Goal: Transaction & Acquisition: Purchase product/service

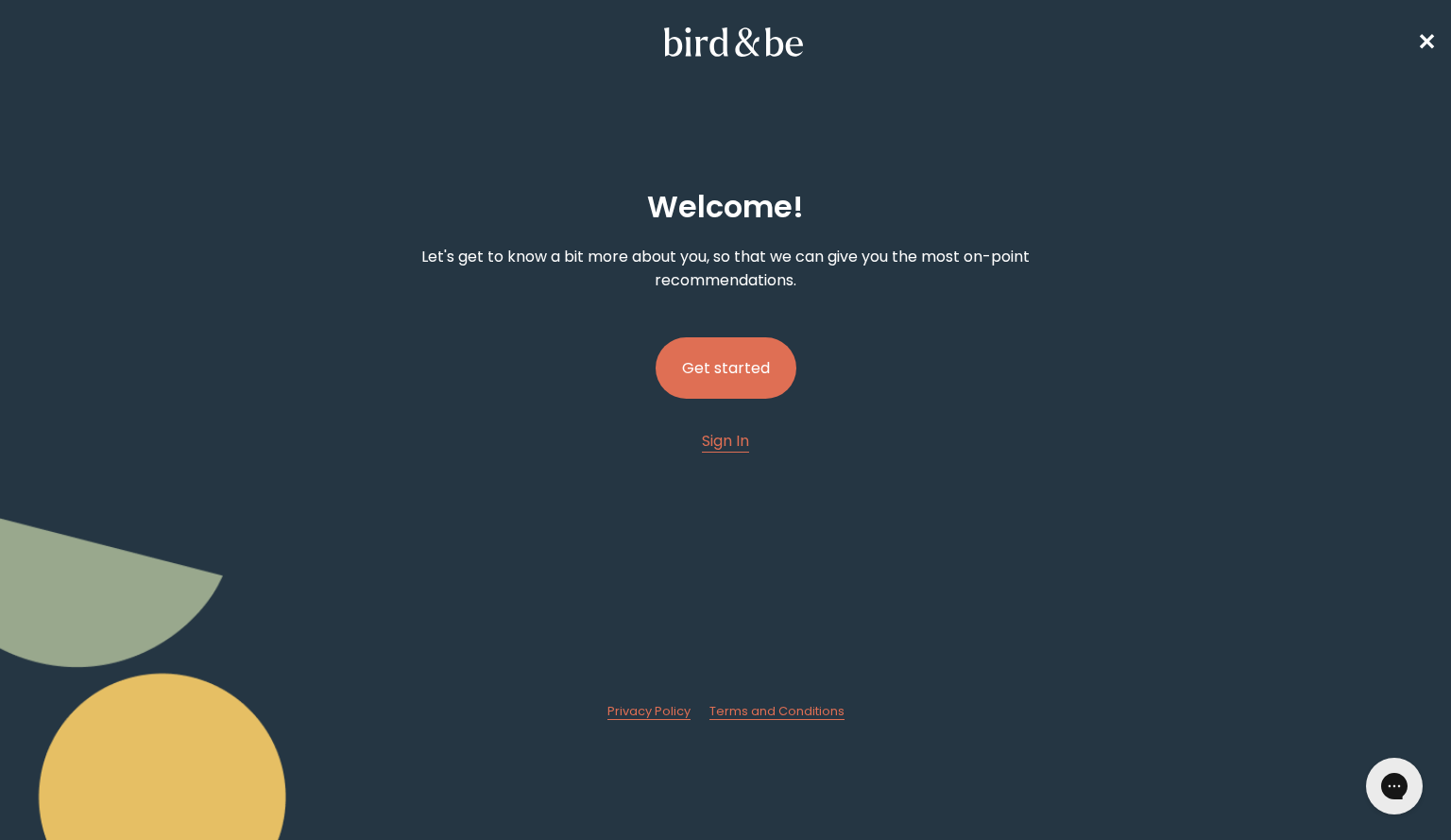
click at [764, 367] on button "Get started" at bounding box center [726, 368] width 141 height 61
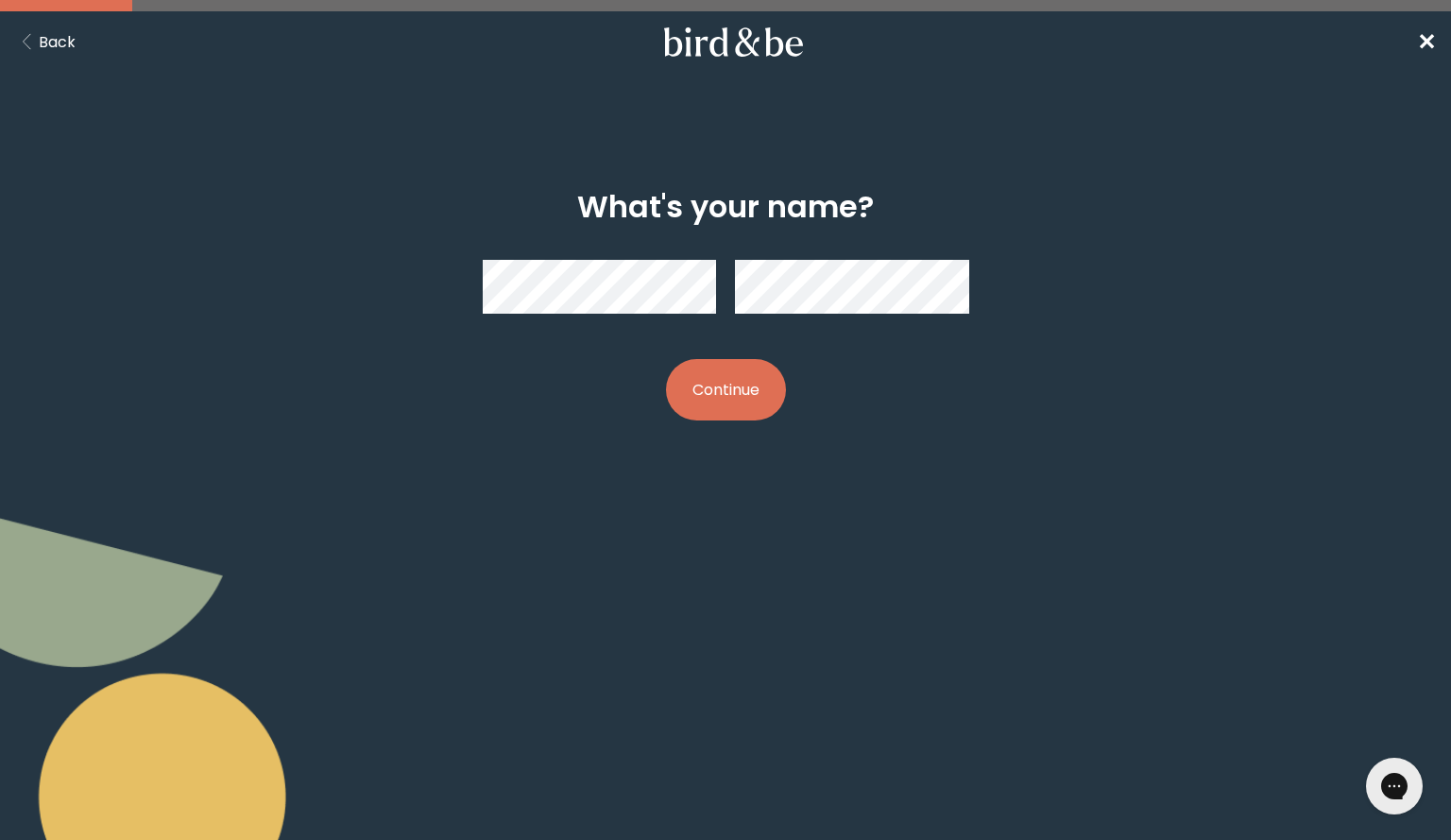
click at [705, 391] on button "Continue" at bounding box center [726, 390] width 120 height 61
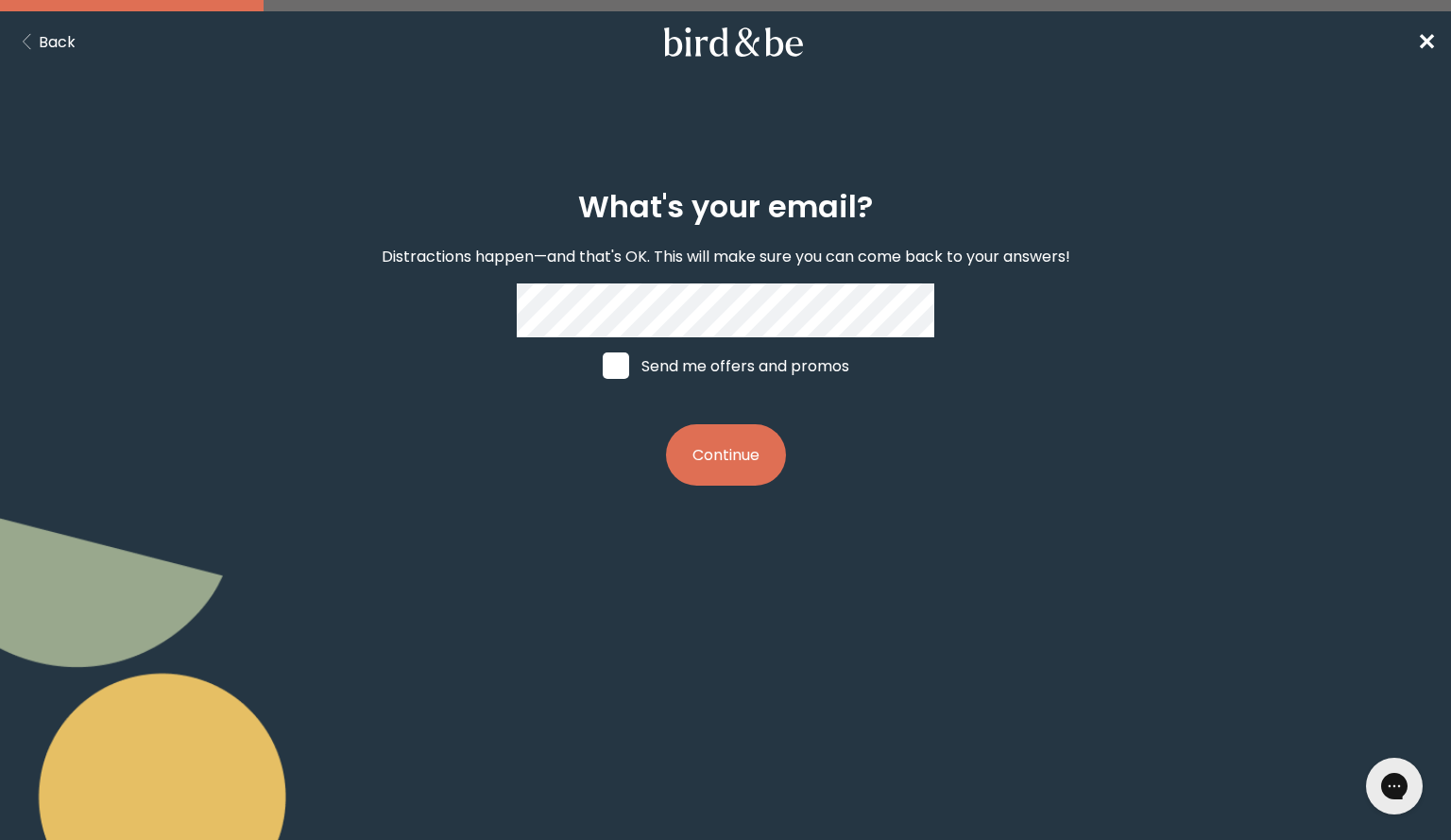
click at [726, 470] on button "Continue" at bounding box center [726, 455] width 120 height 61
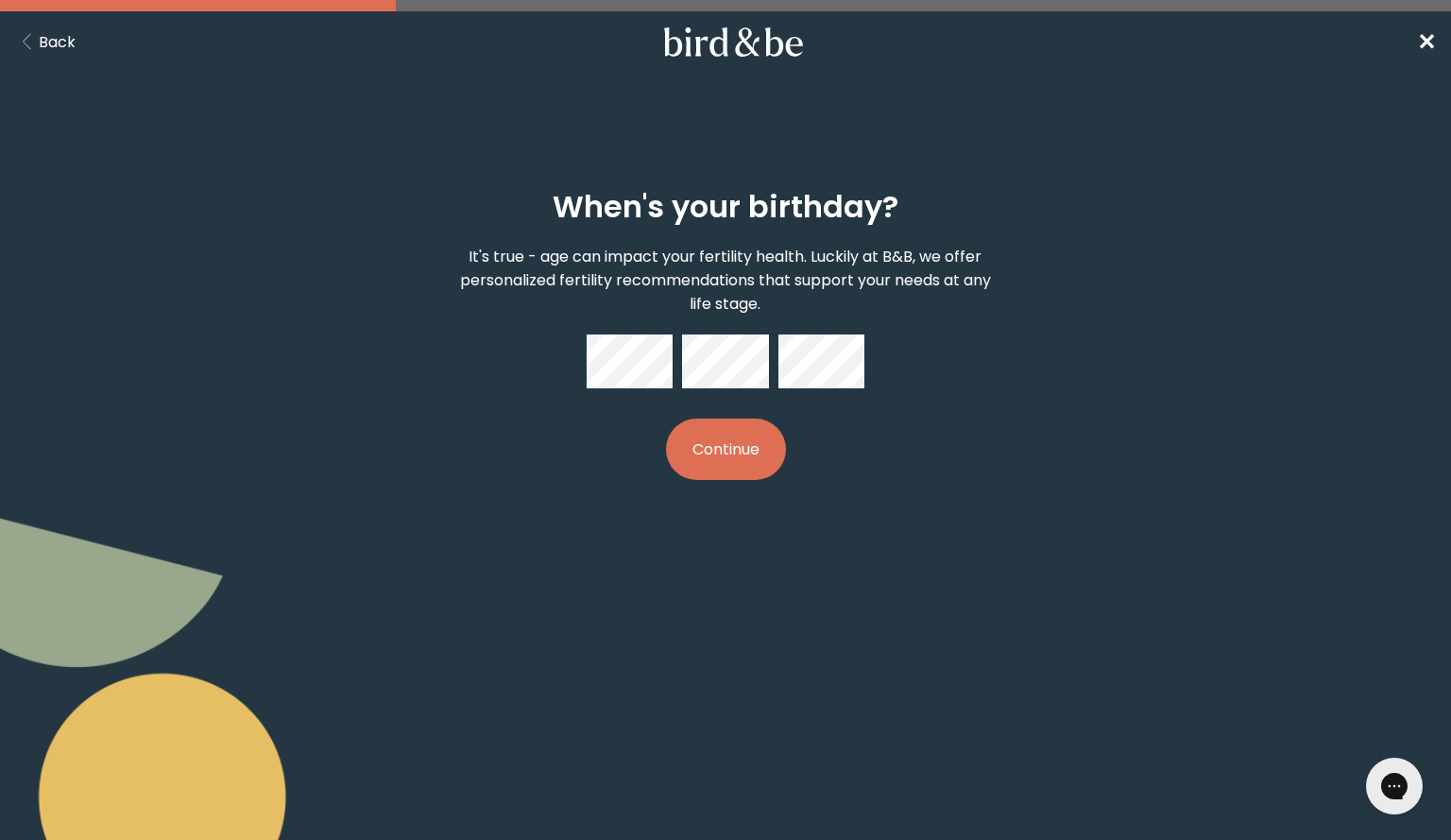
click at [666, 419] on button "Continue" at bounding box center [726, 449] width 120 height 61
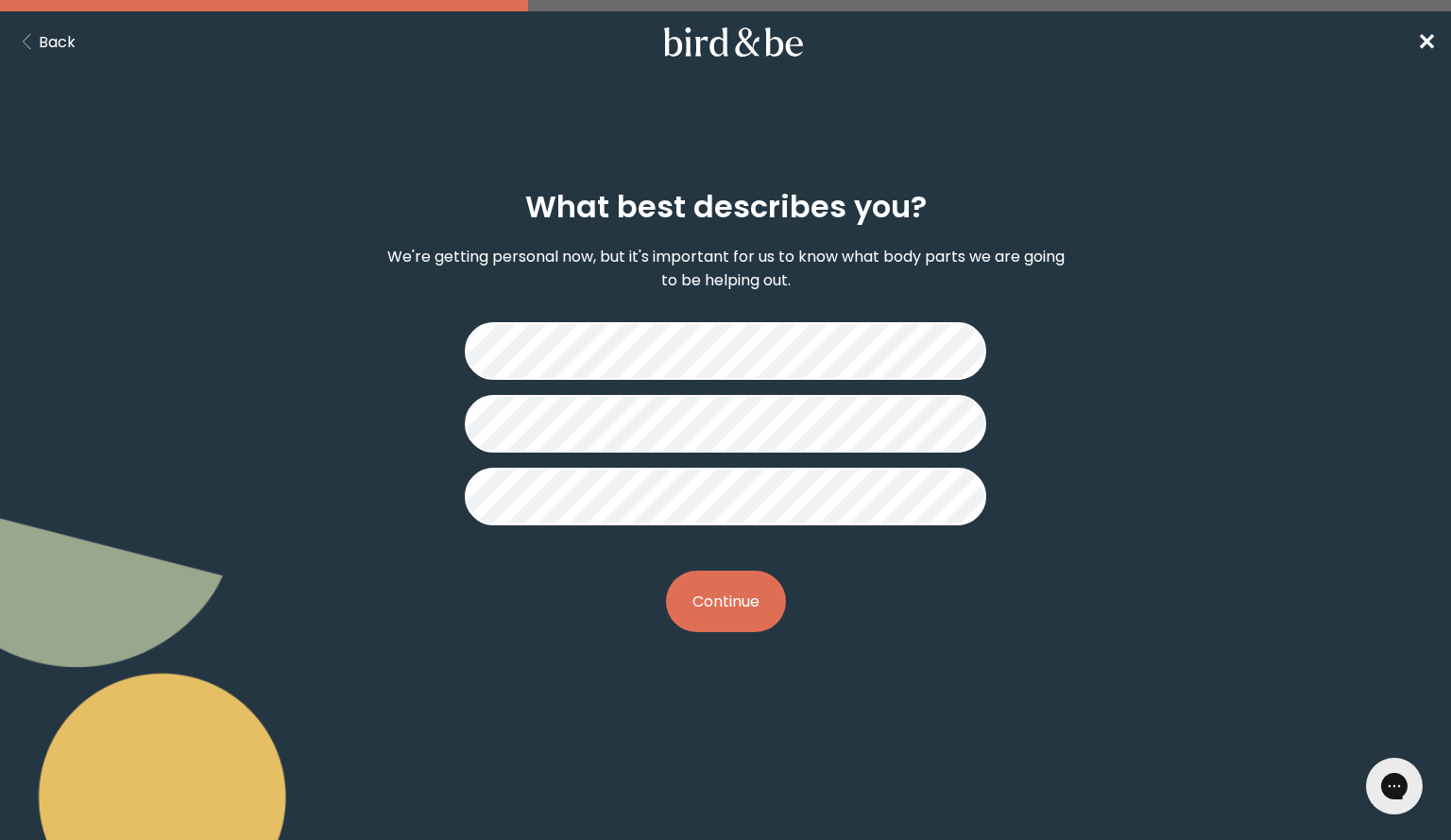
click at [683, 596] on button "Continue" at bounding box center [726, 601] width 120 height 61
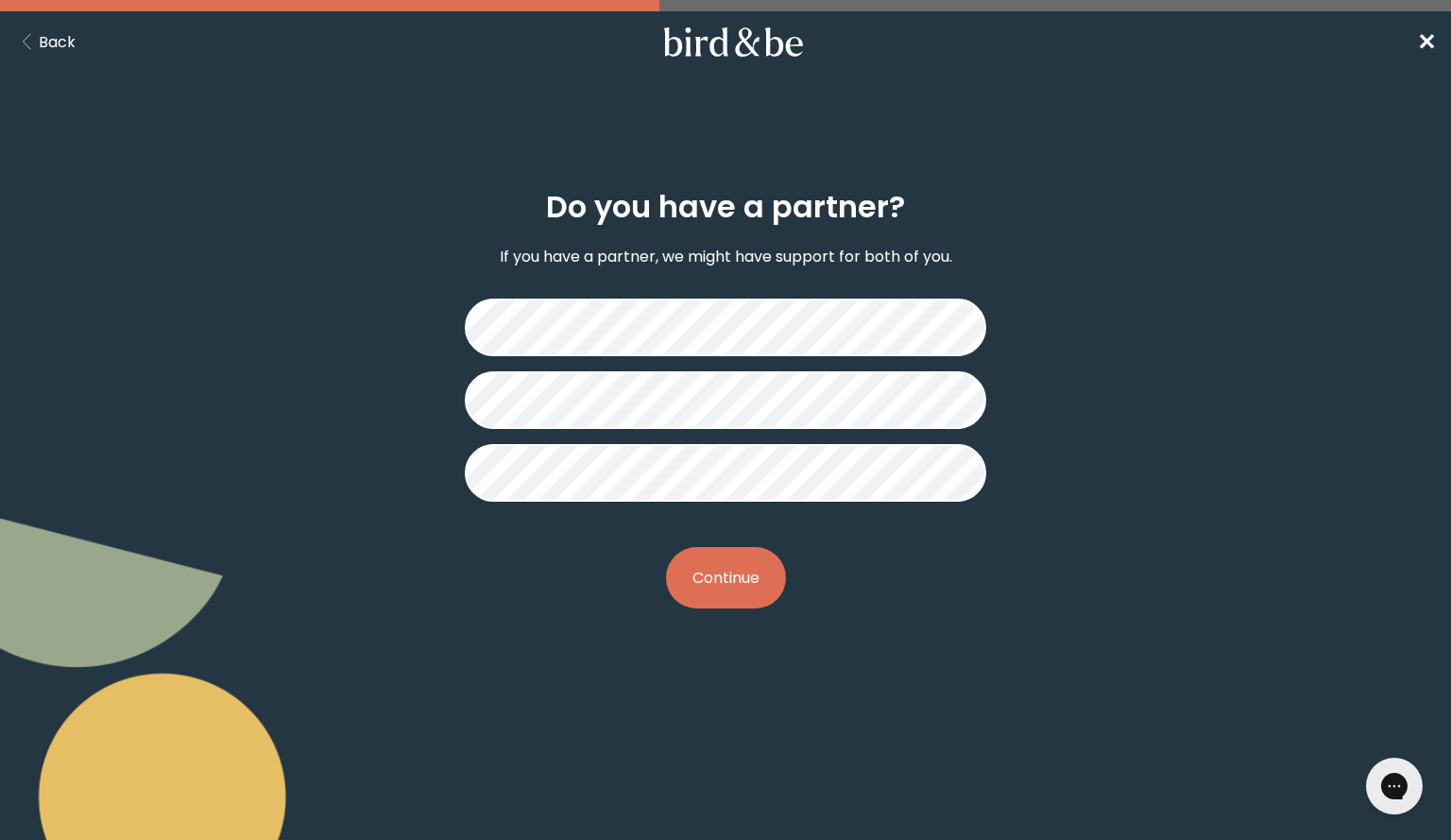
click at [737, 564] on button "Continue" at bounding box center [726, 578] width 120 height 61
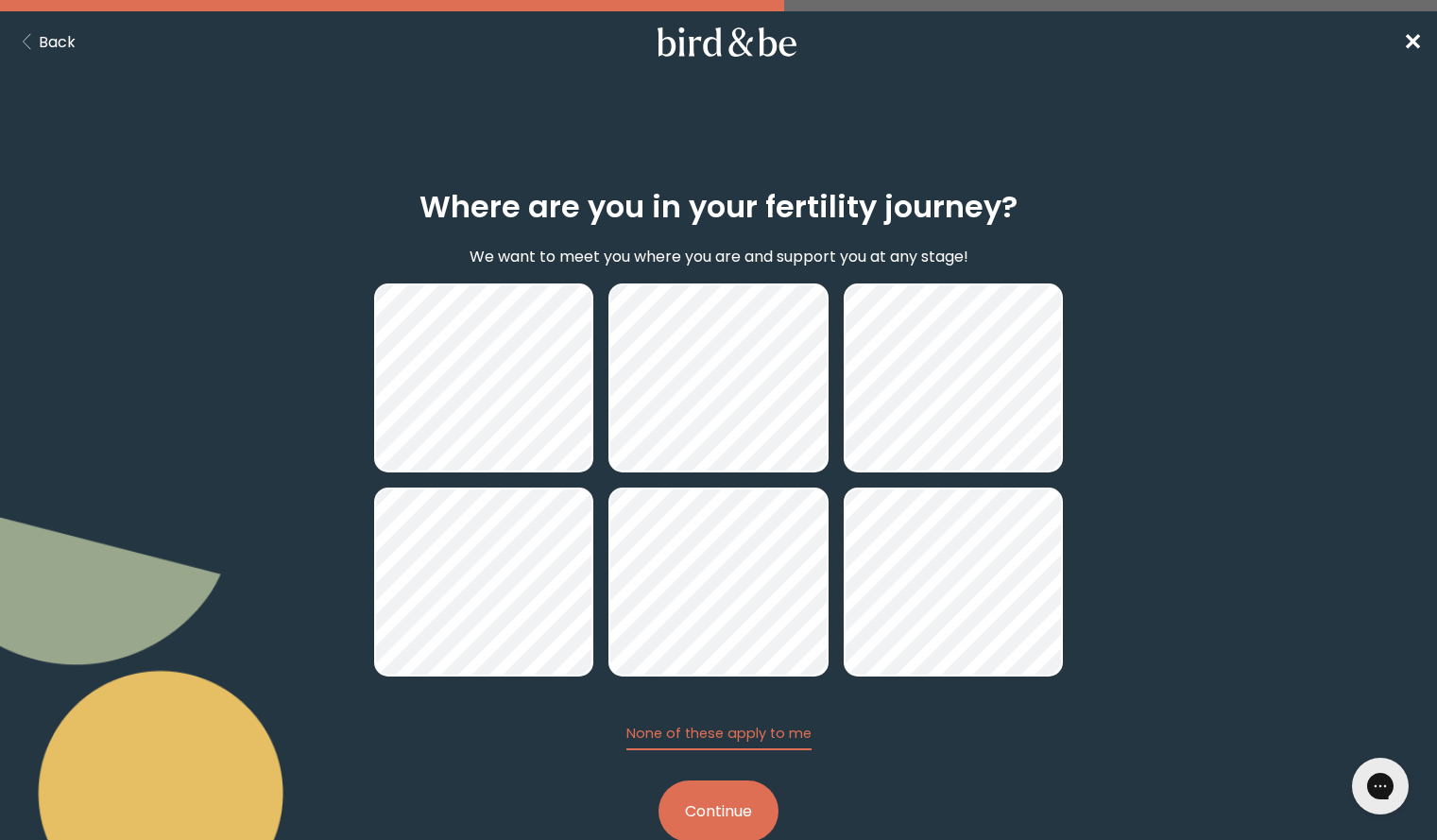
click at [720, 804] on button "Continue" at bounding box center [718, 811] width 120 height 61
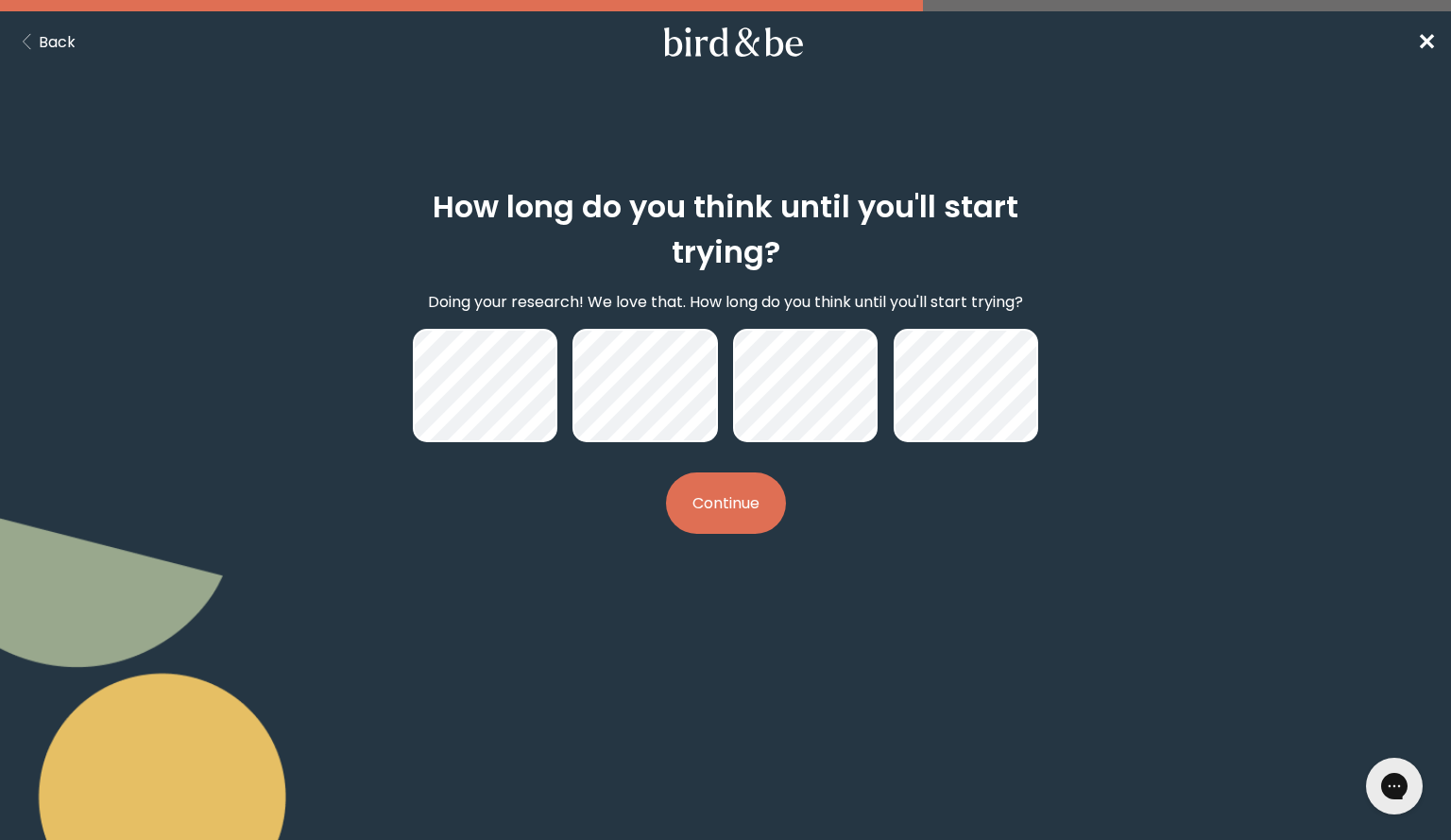
click at [723, 504] on button "Continue" at bounding box center [726, 503] width 120 height 61
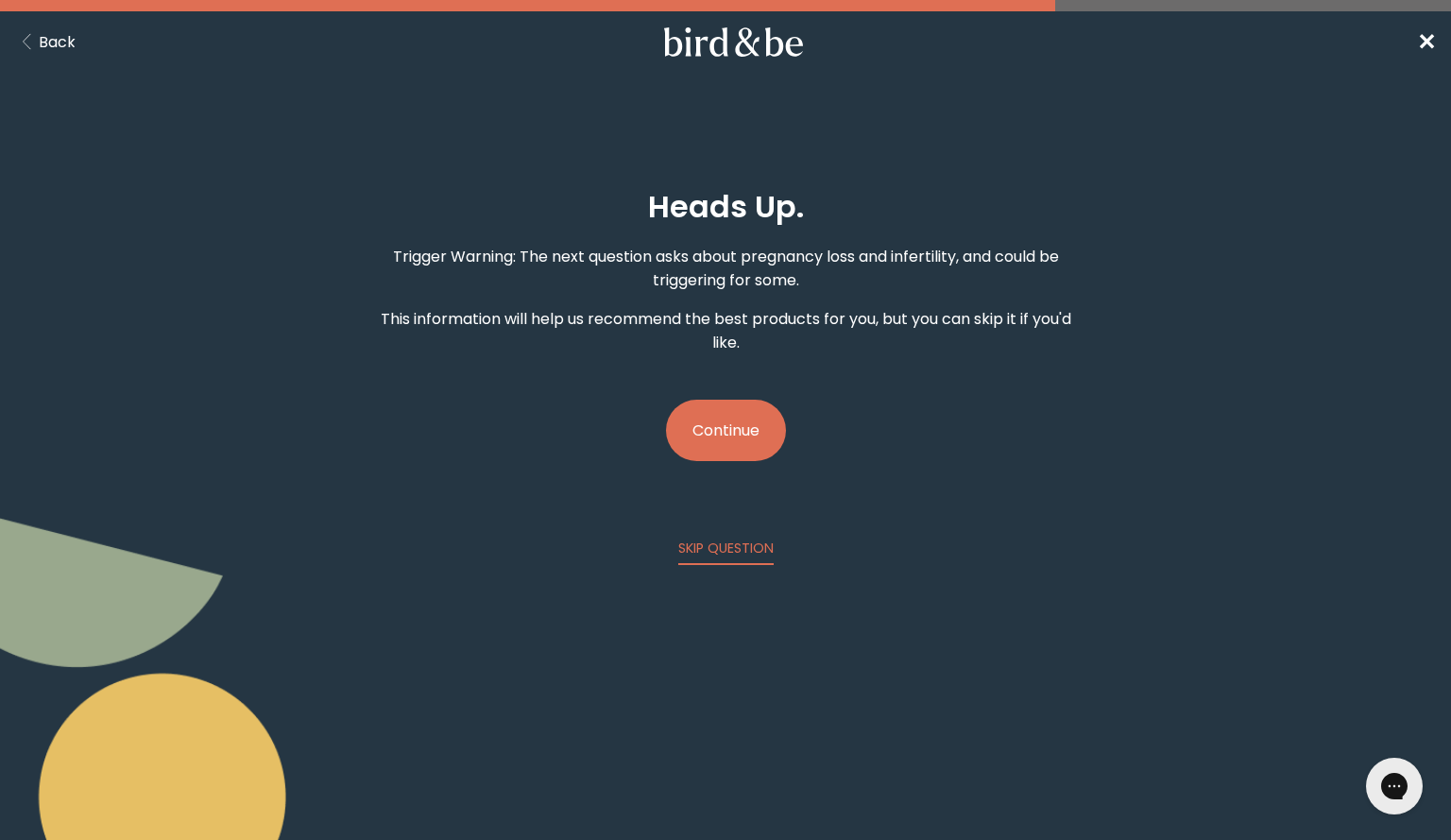
click at [735, 423] on button "Continue" at bounding box center [726, 430] width 120 height 61
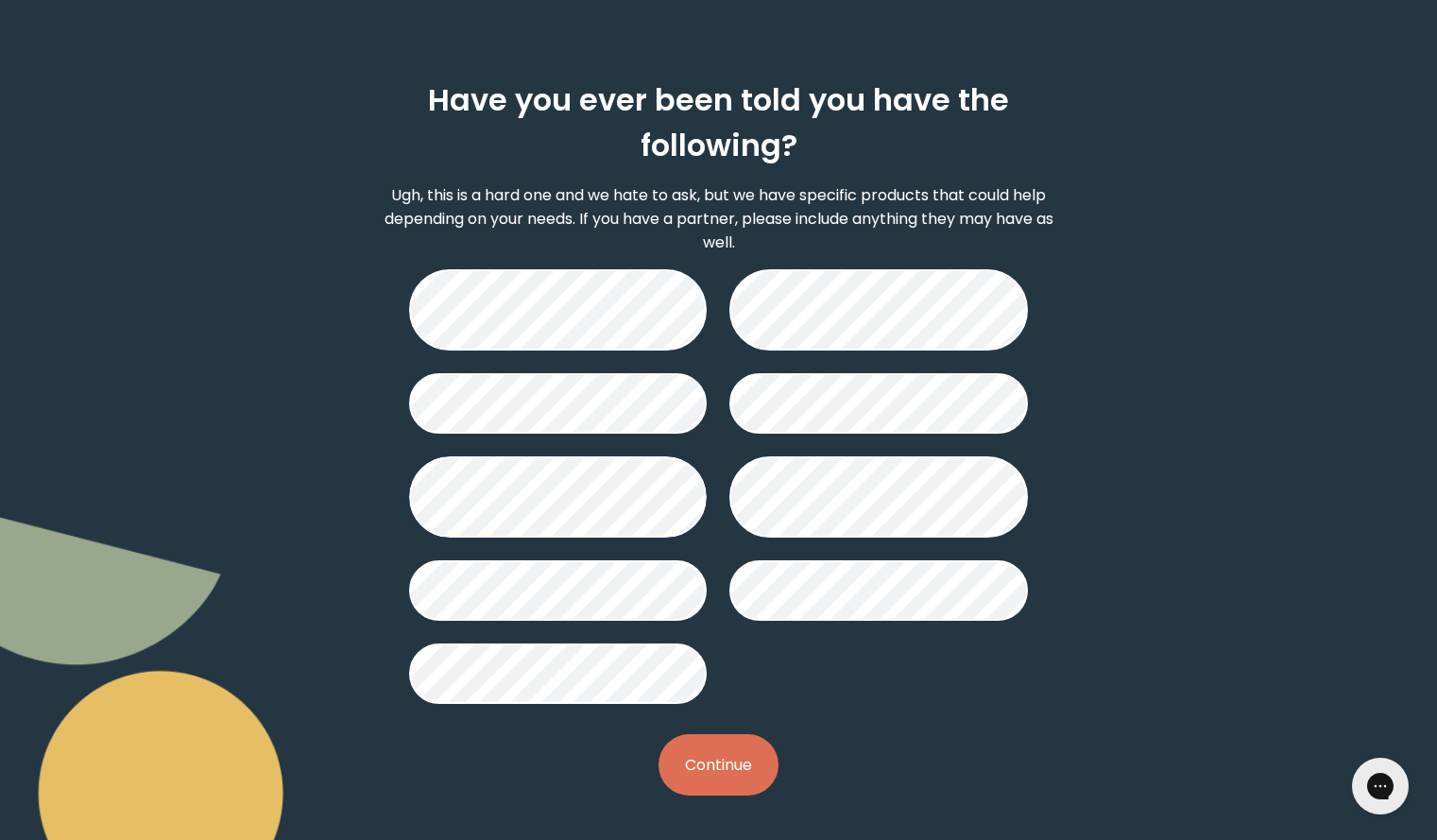
scroll to position [108, 0]
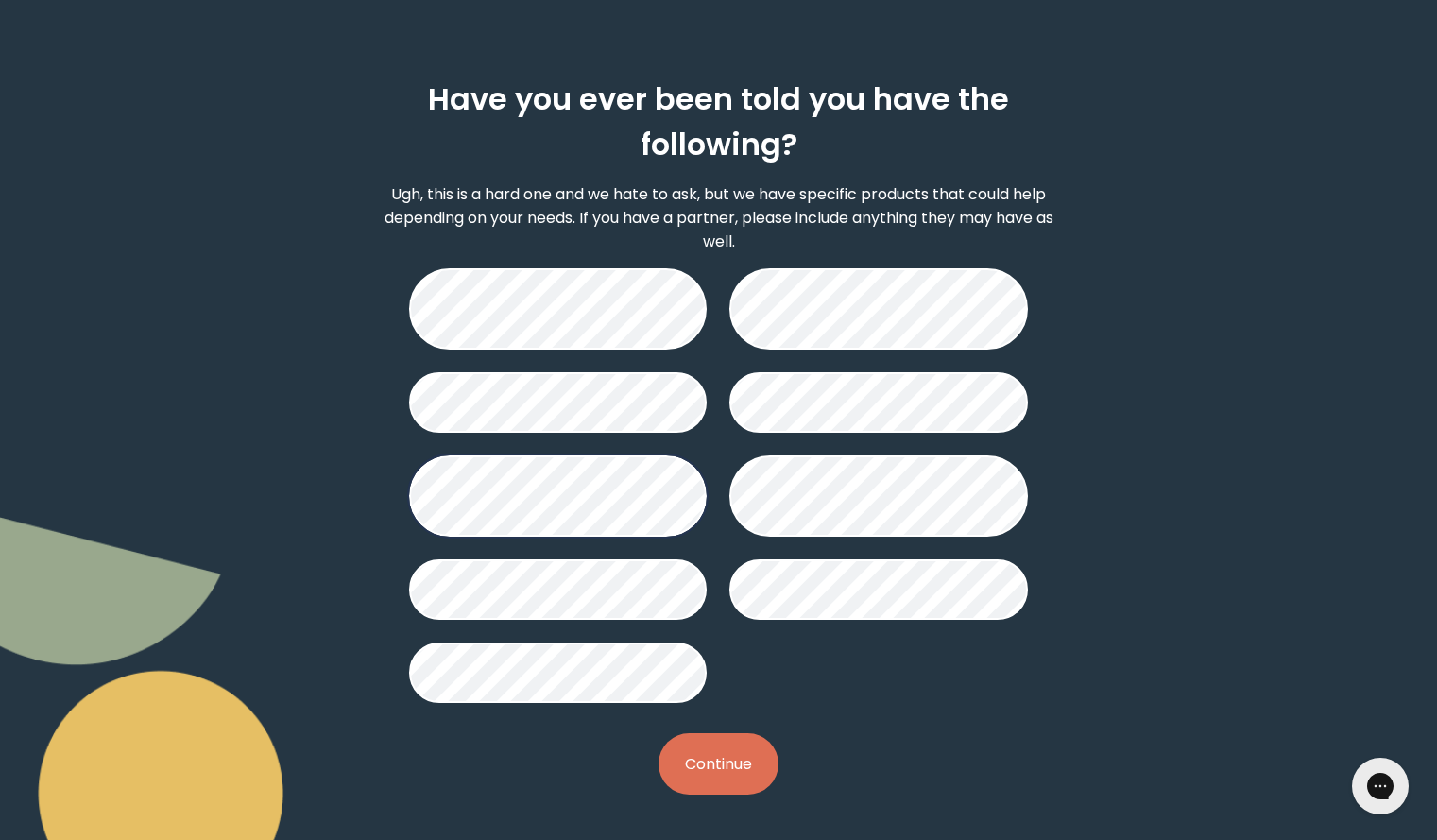
drag, startPoint x: 715, startPoint y: 770, endPoint x: 693, endPoint y: 773, distance: 22.2
click at [693, 773] on button "Continue" at bounding box center [718, 764] width 120 height 61
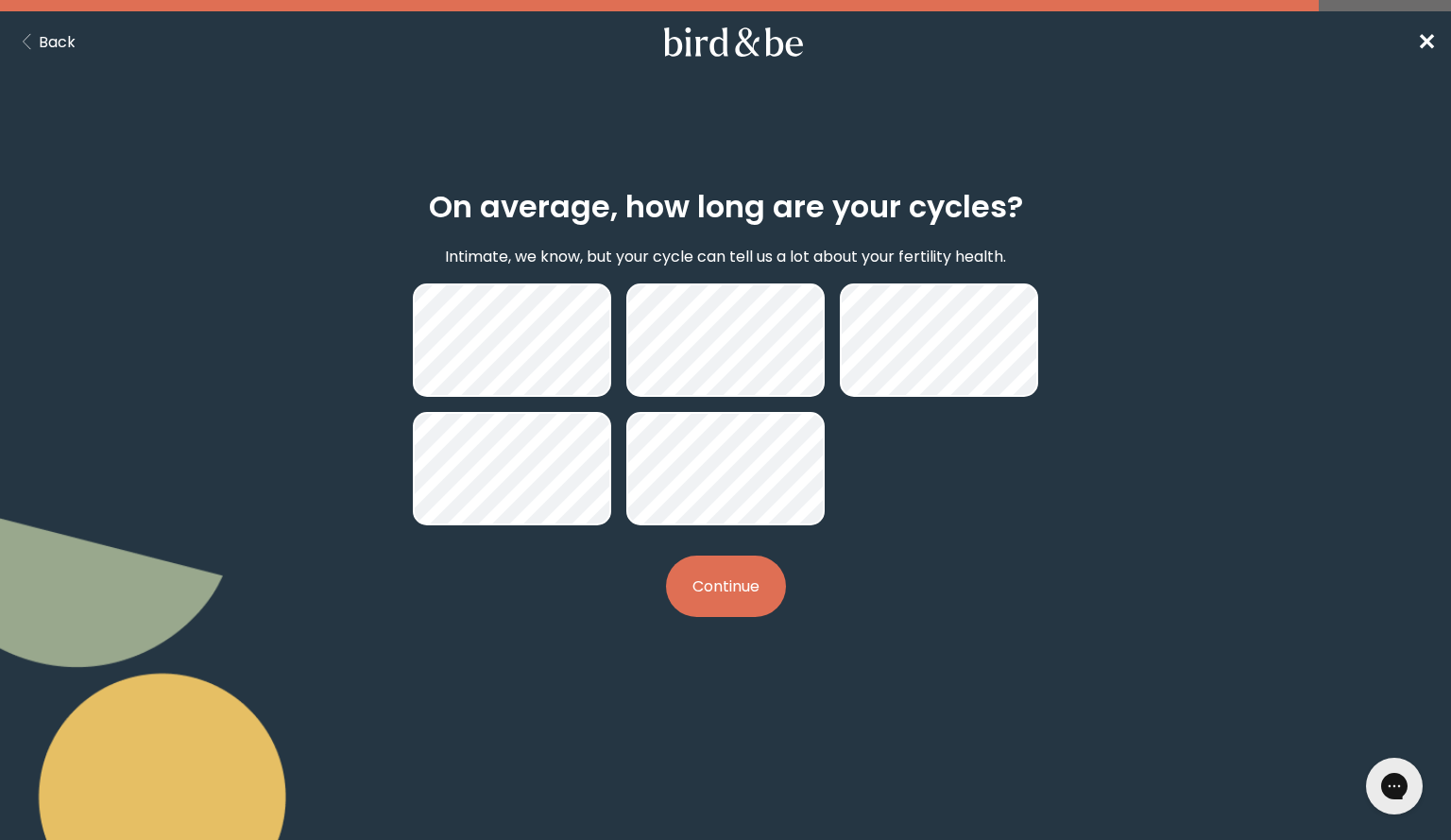
click at [738, 597] on button "Continue" at bounding box center [726, 587] width 120 height 61
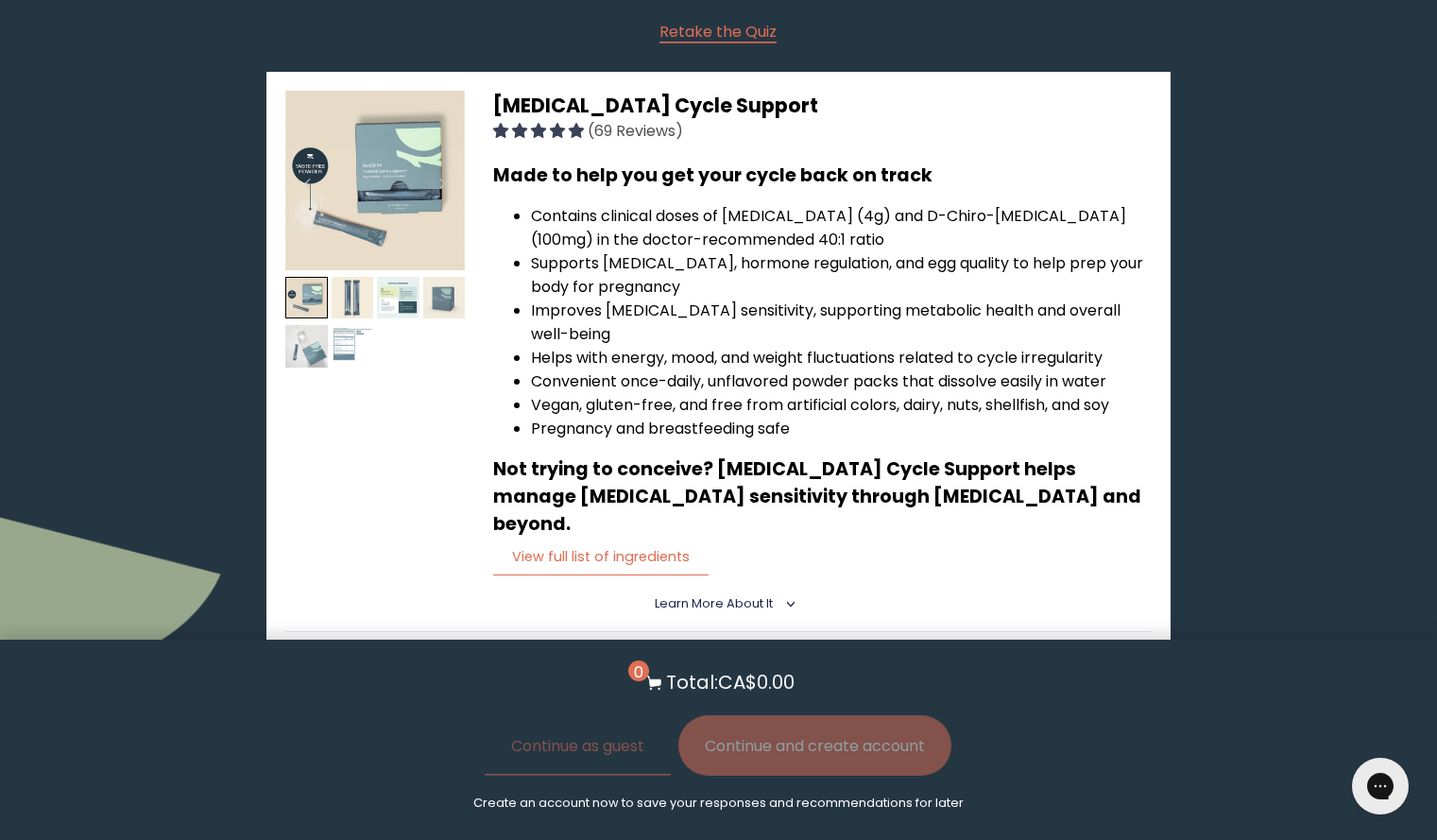
scroll to position [357, 0]
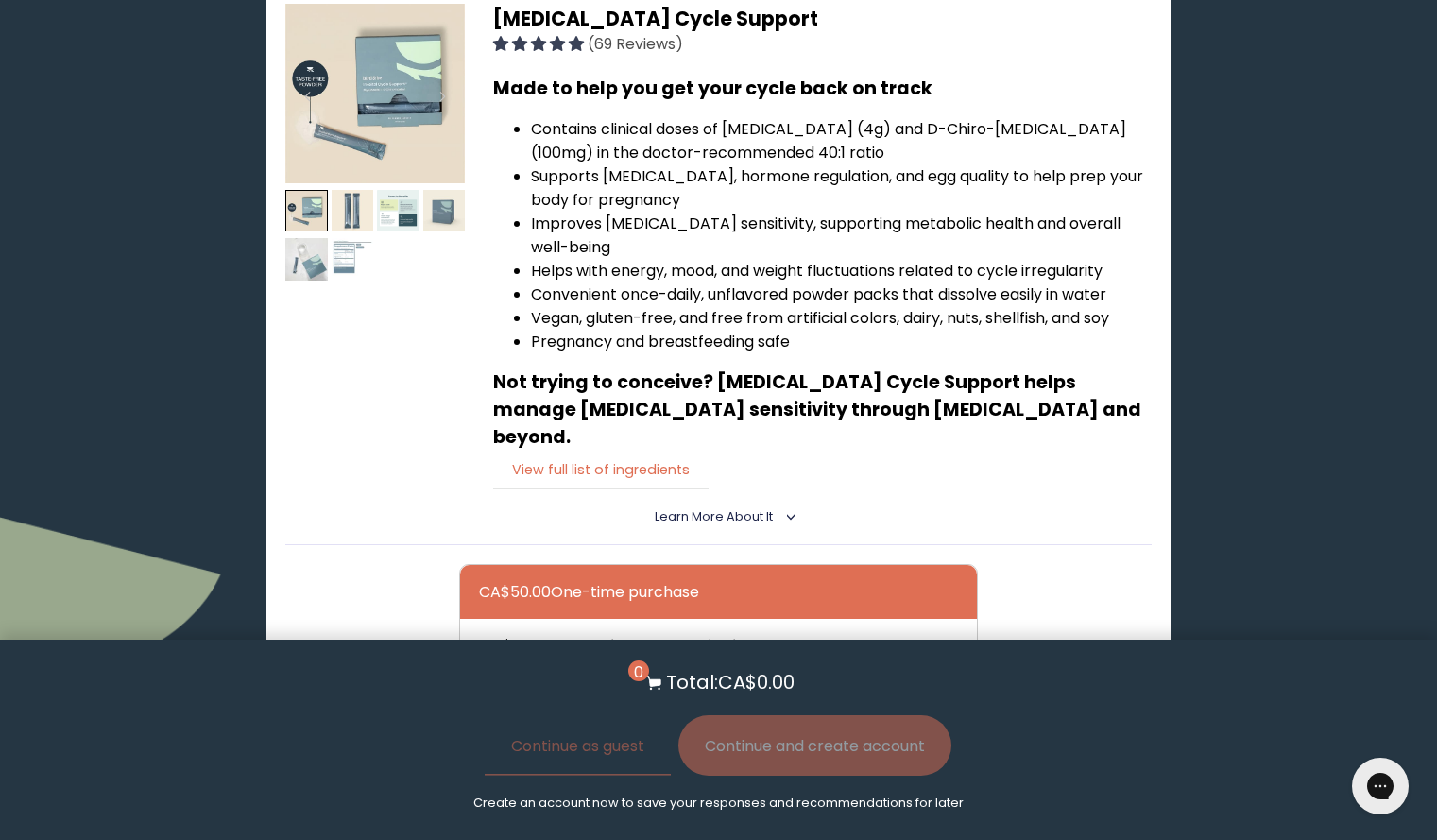
click at [624, 450] on button "View full list of ingredients" at bounding box center [601, 469] width 215 height 38
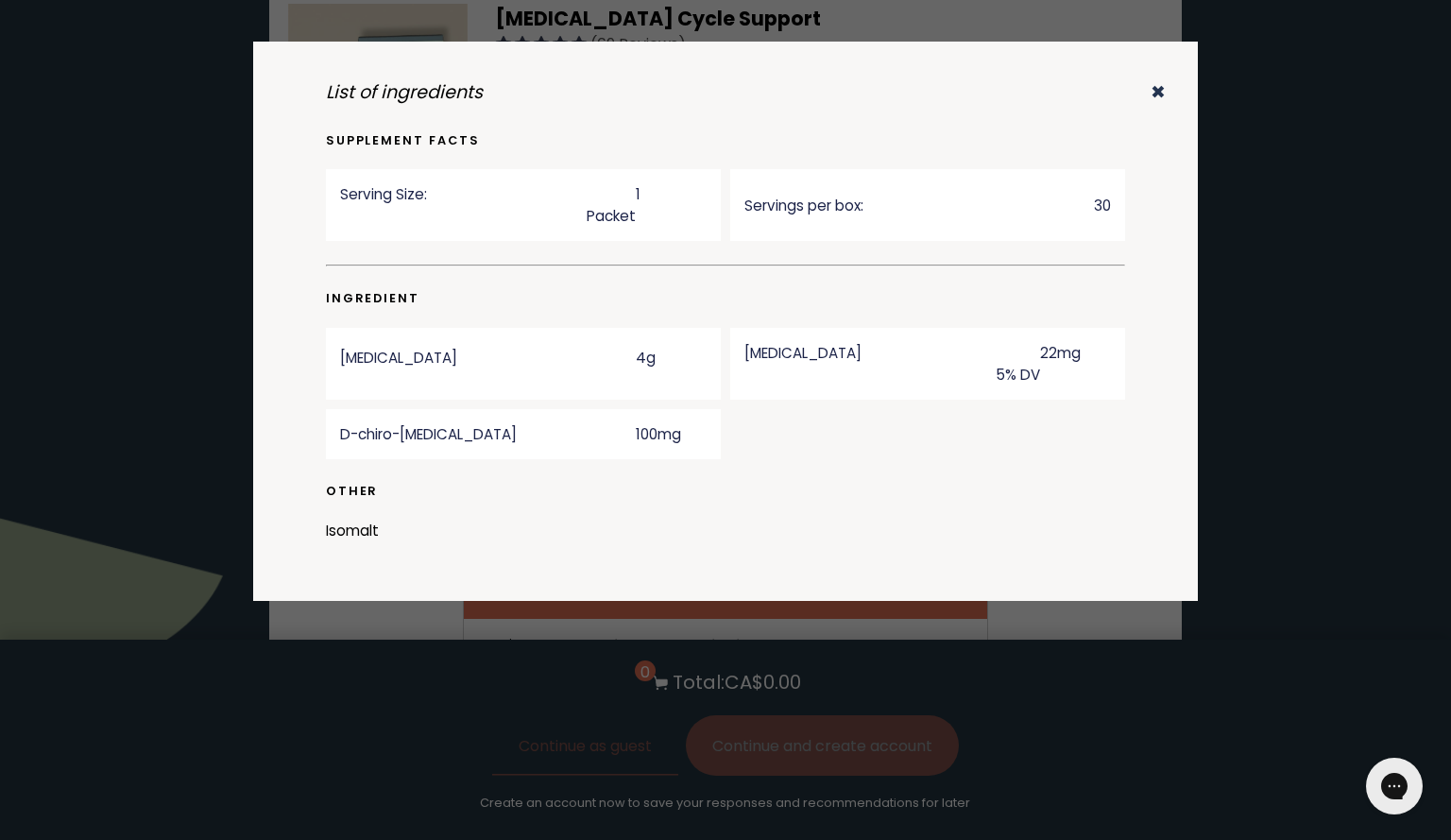
click at [1154, 90] on icon "✖" at bounding box center [1159, 92] width 15 height 26
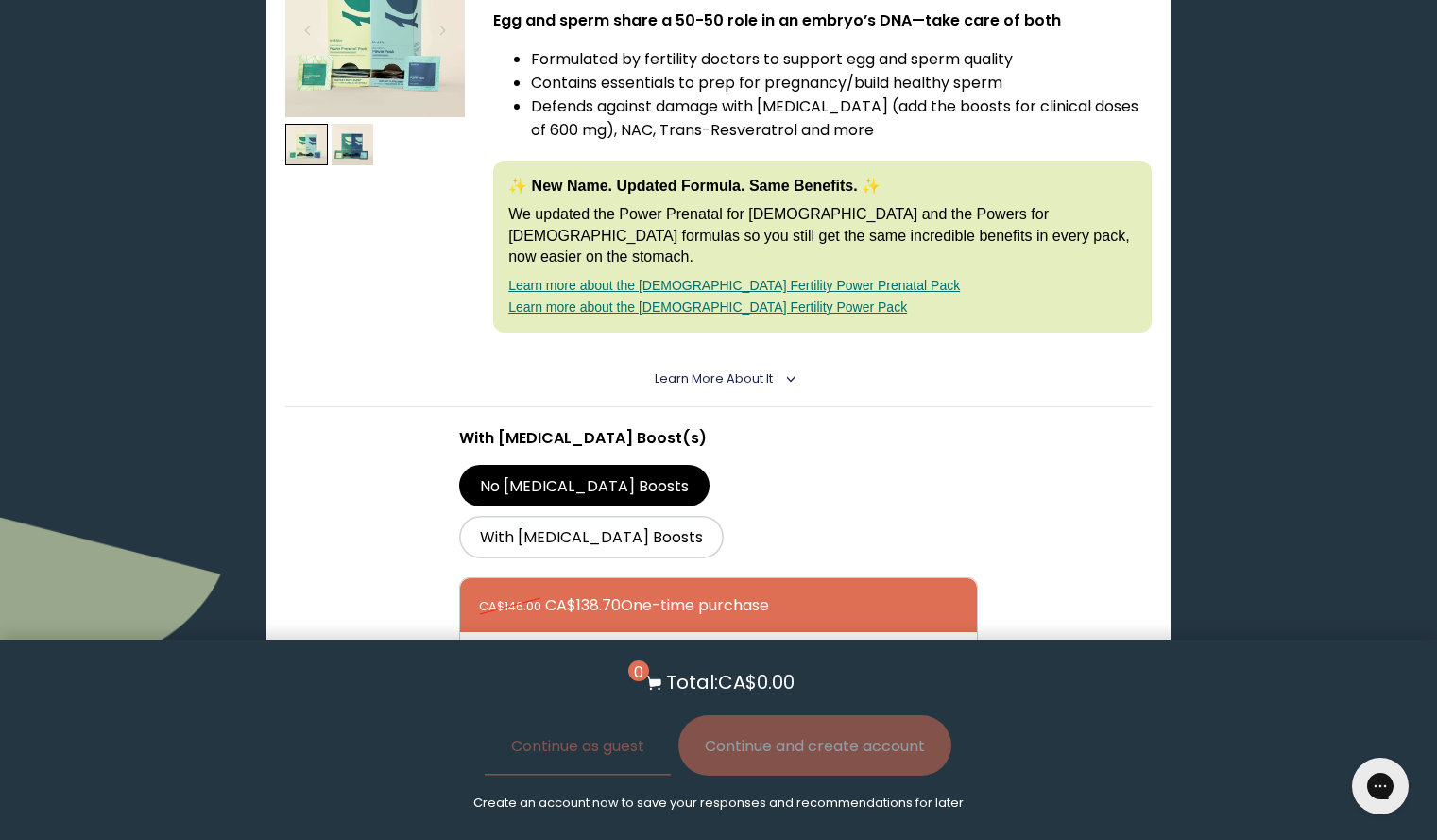
scroll to position [1265, 0]
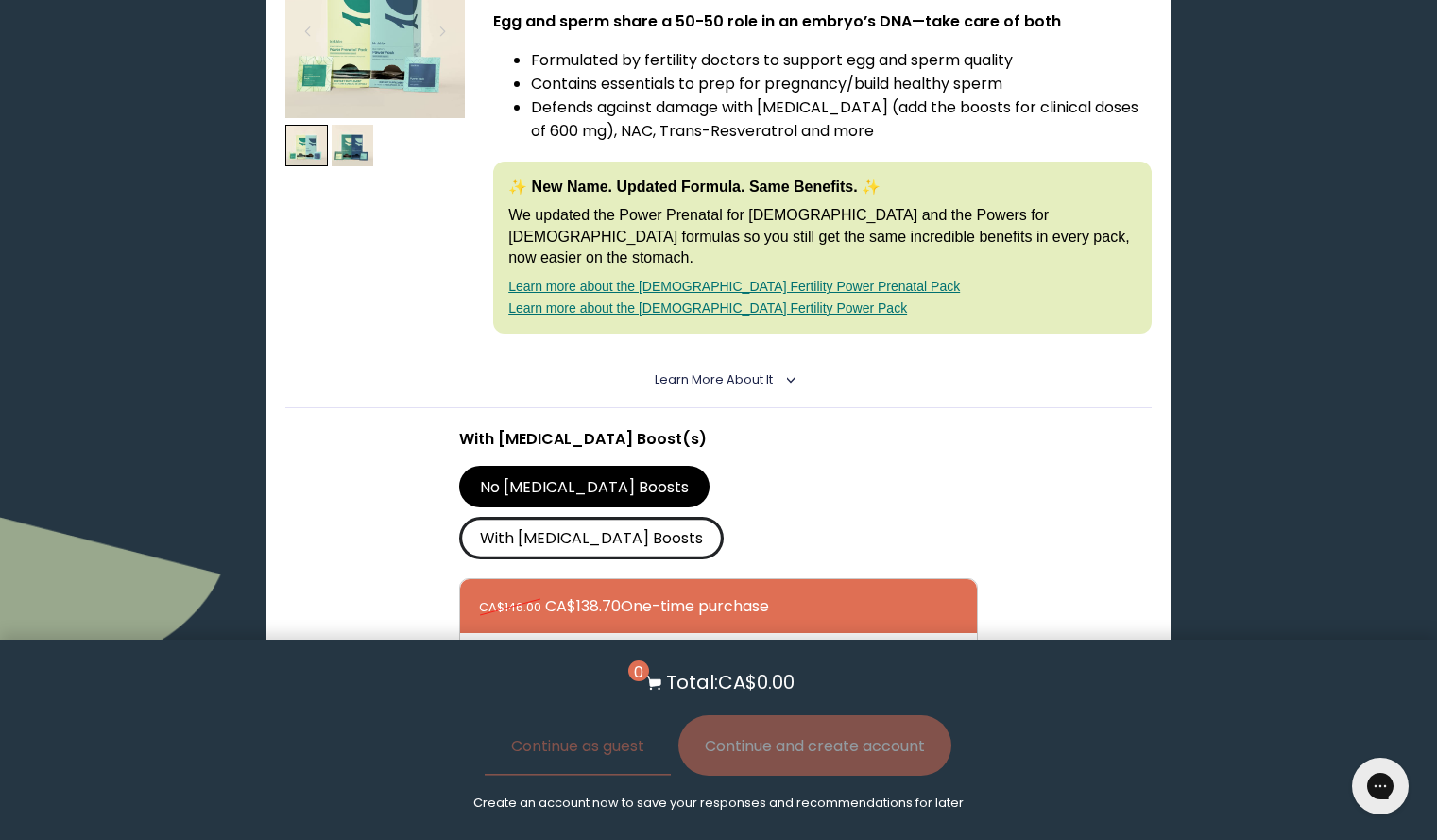
click at [725, 516] on label "With [MEDICAL_DATA] Boosts" at bounding box center [591, 537] width 266 height 41
click at [0, 0] on input "With [MEDICAL_DATA] Boosts" at bounding box center [0, 0] width 0 height 0
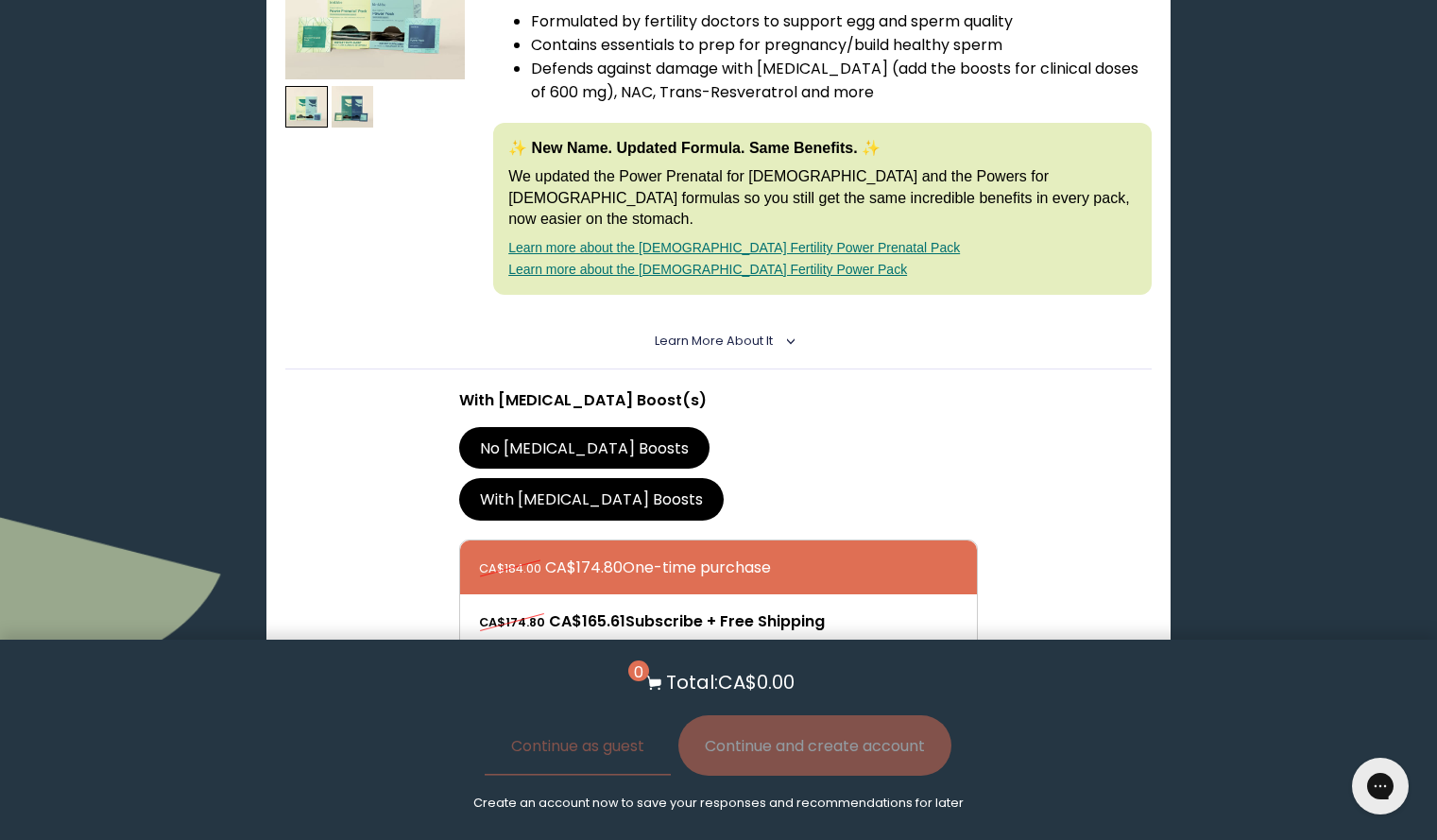
scroll to position [1303, 0]
click at [738, 697] on button "Add to Cart - CA$174.80" at bounding box center [718, 718] width 228 height 42
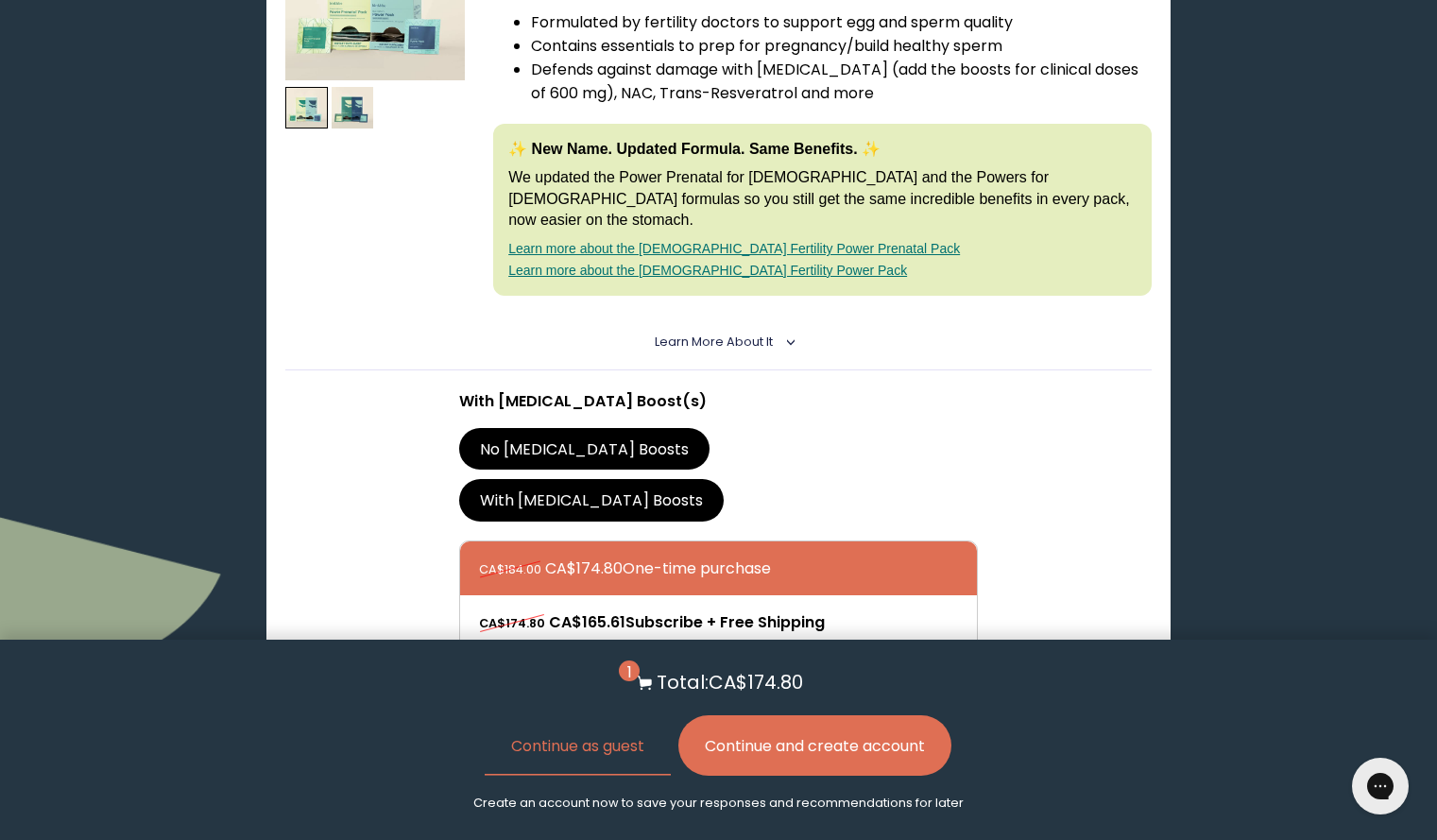
click at [755, 757] on button "Continue and create account" at bounding box center [815, 745] width 273 height 60
